Goal: Transaction & Acquisition: Purchase product/service

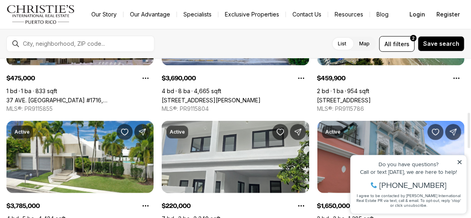
scroll to position [241, 0]
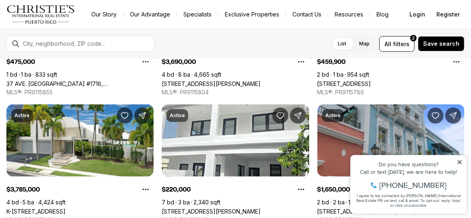
click at [458, 161] on icon at bounding box center [459, 162] width 4 height 4
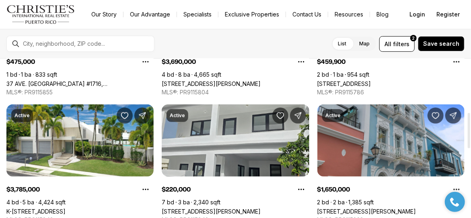
click at [251, 208] on link "[STREET_ADDRESS][PERSON_NAME]" at bounding box center [211, 211] width 99 height 7
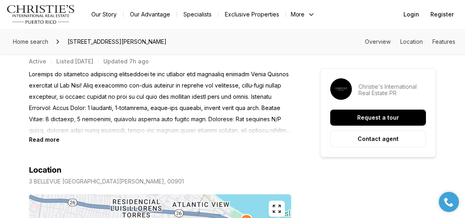
scroll to position [322, 0]
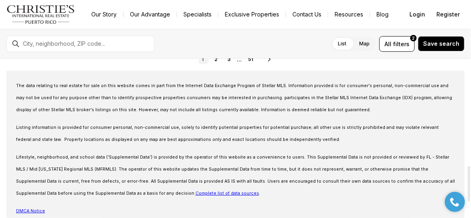
scroll to position [553, 0]
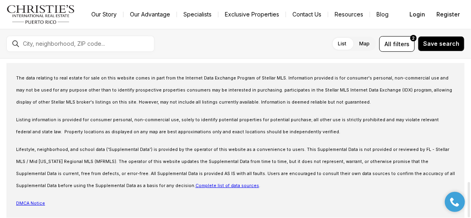
click at [399, 201] on p "DMCA Notice" at bounding box center [235, 203] width 439 height 12
